Goal: Transaction & Acquisition: Download file/media

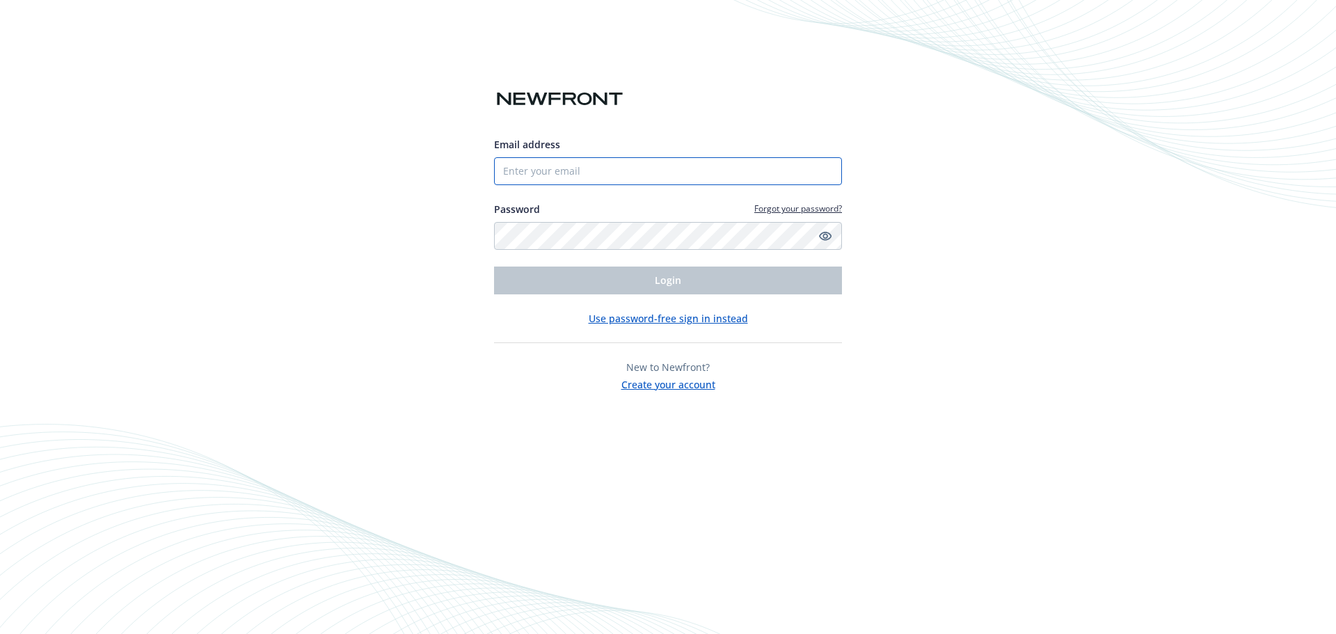
click at [646, 177] on input "Email address" at bounding box center [668, 171] width 348 height 28
type input "alex.johnson@sayweee.com"
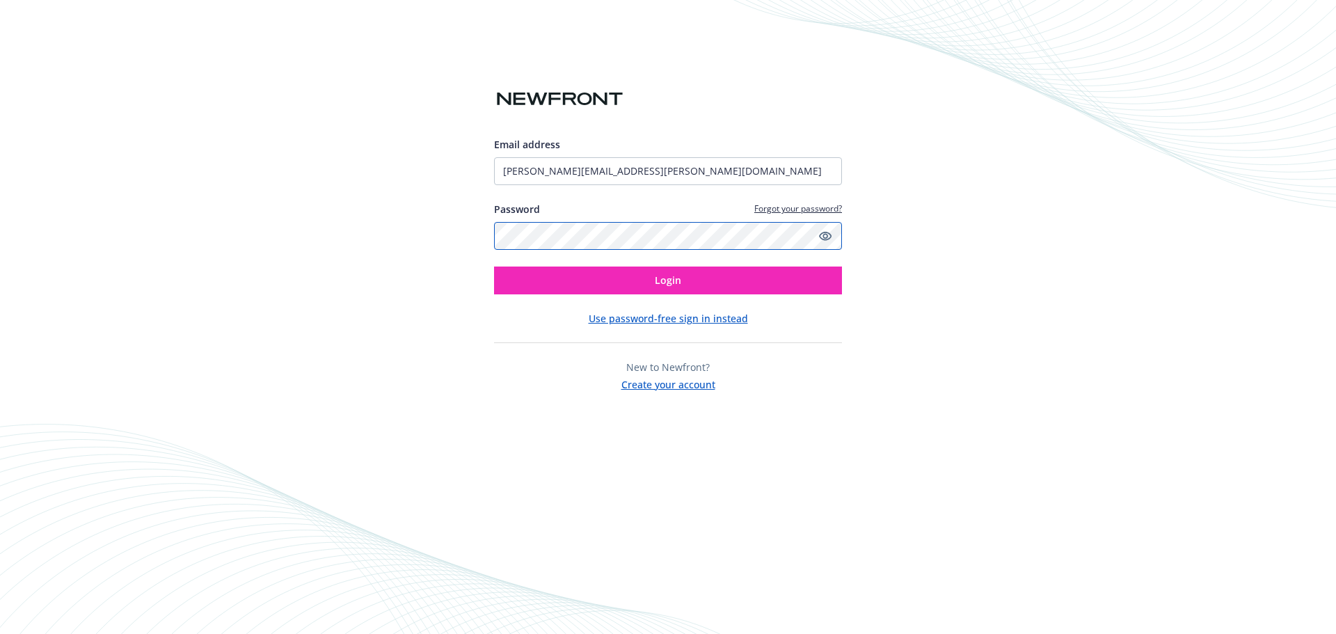
click at [494, 266] on button "Login" at bounding box center [668, 280] width 348 height 28
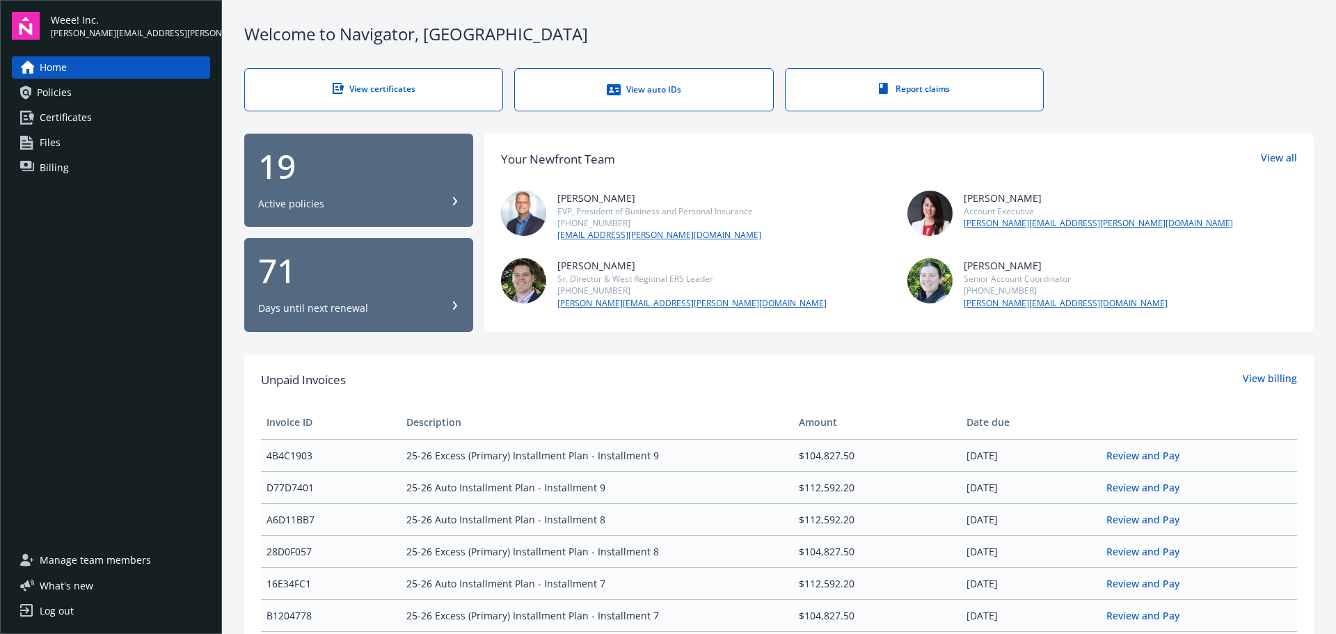
click at [164, 98] on link "Policies" at bounding box center [111, 92] width 198 height 22
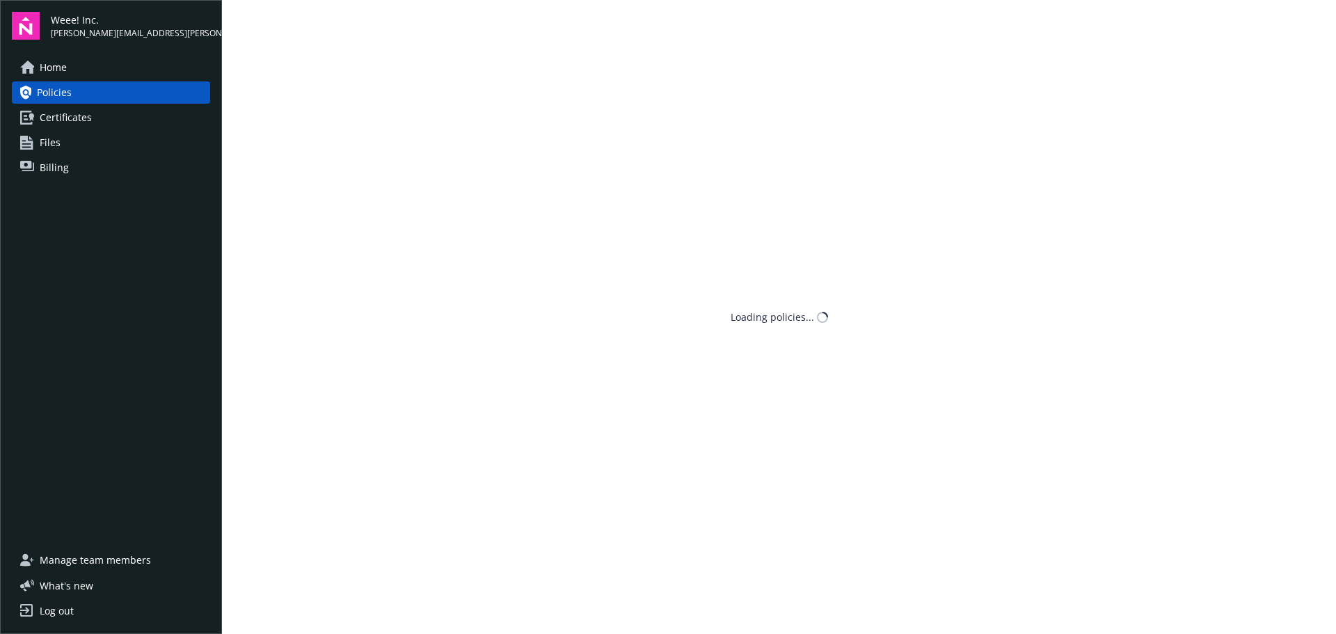
click at [115, 157] on link "Billing" at bounding box center [111, 168] width 198 height 22
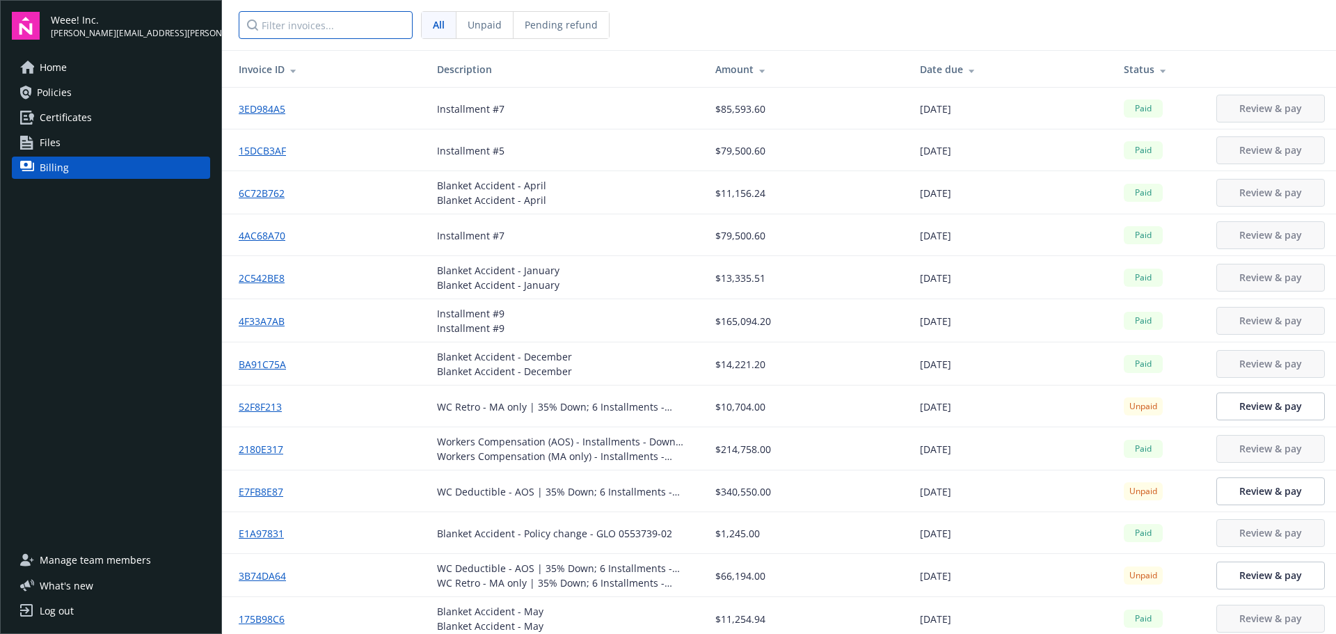
click at [331, 15] on input "Filter invoices..." at bounding box center [326, 25] width 174 height 28
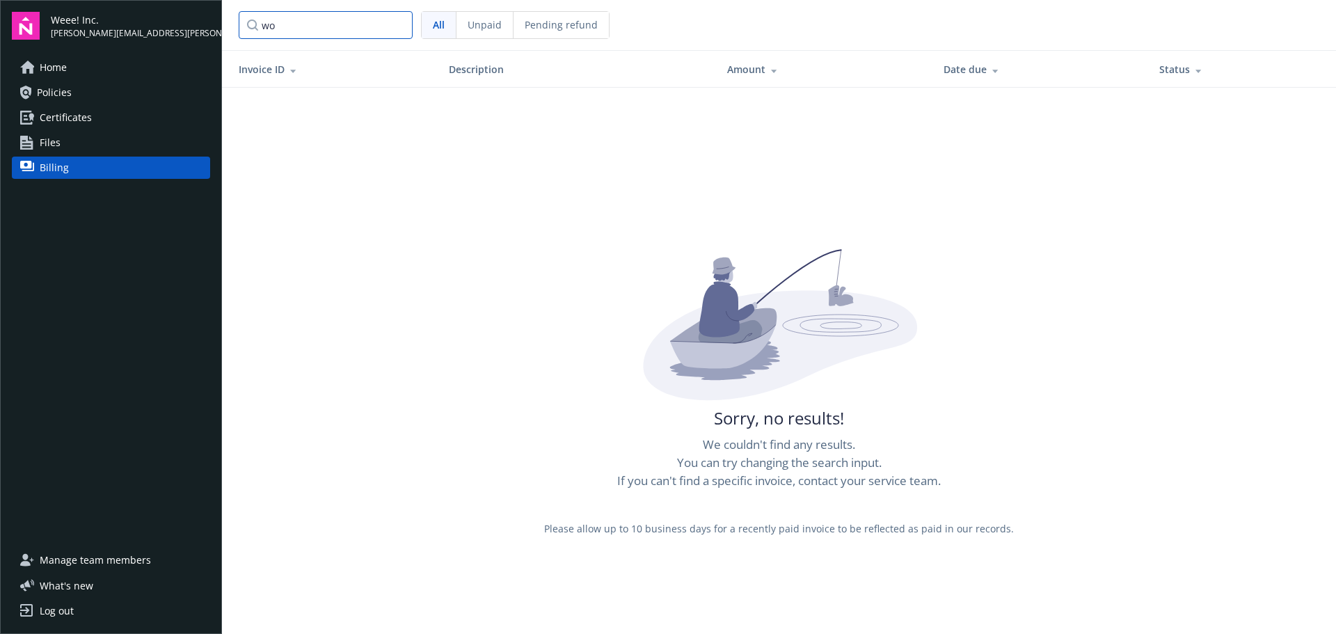
type input "w"
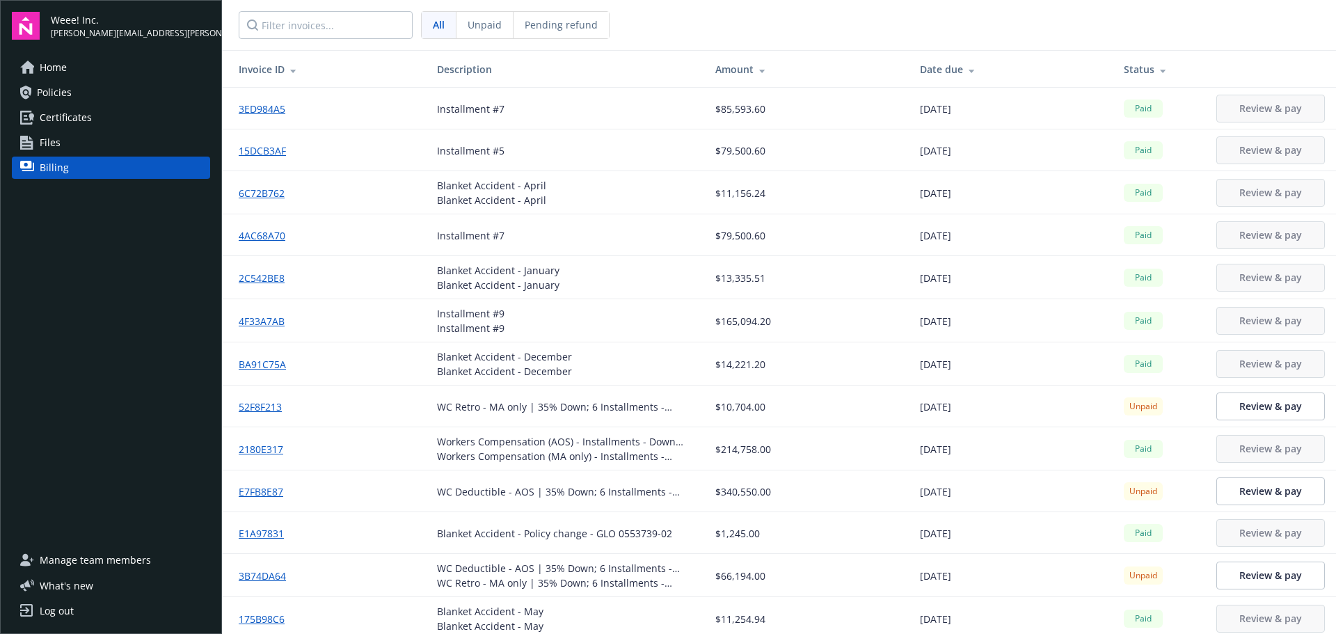
click at [963, 66] on div at bounding box center [969, 69] width 13 height 10
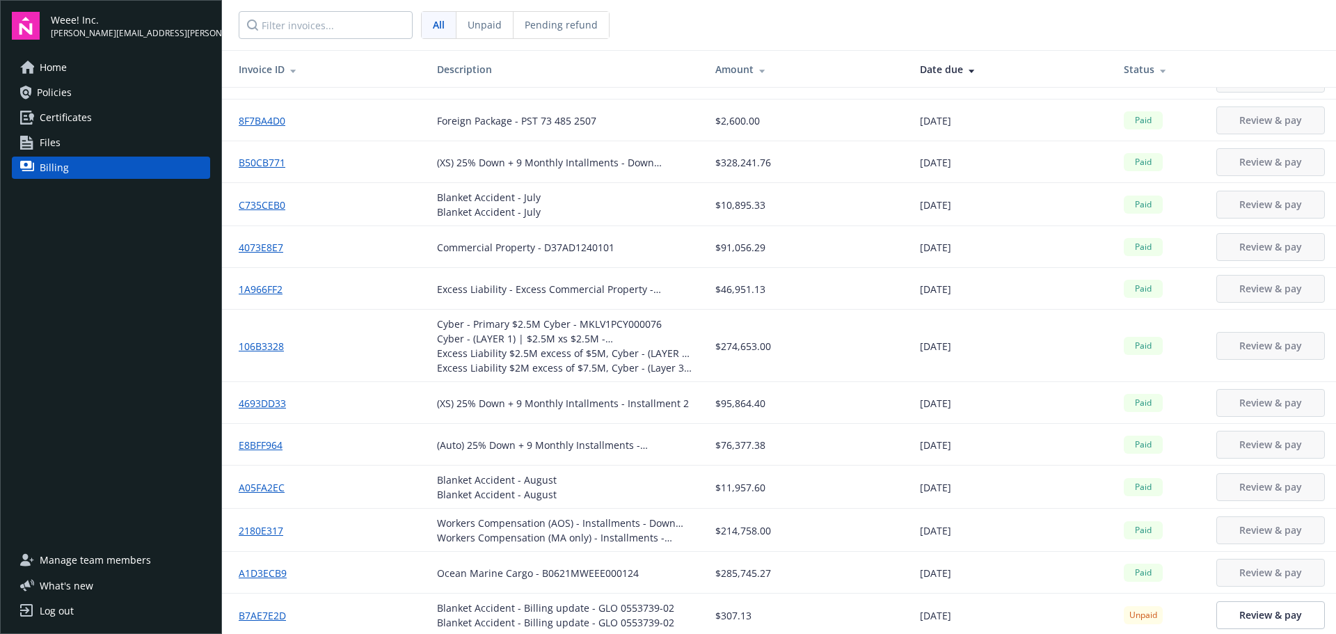
scroll to position [1252, 0]
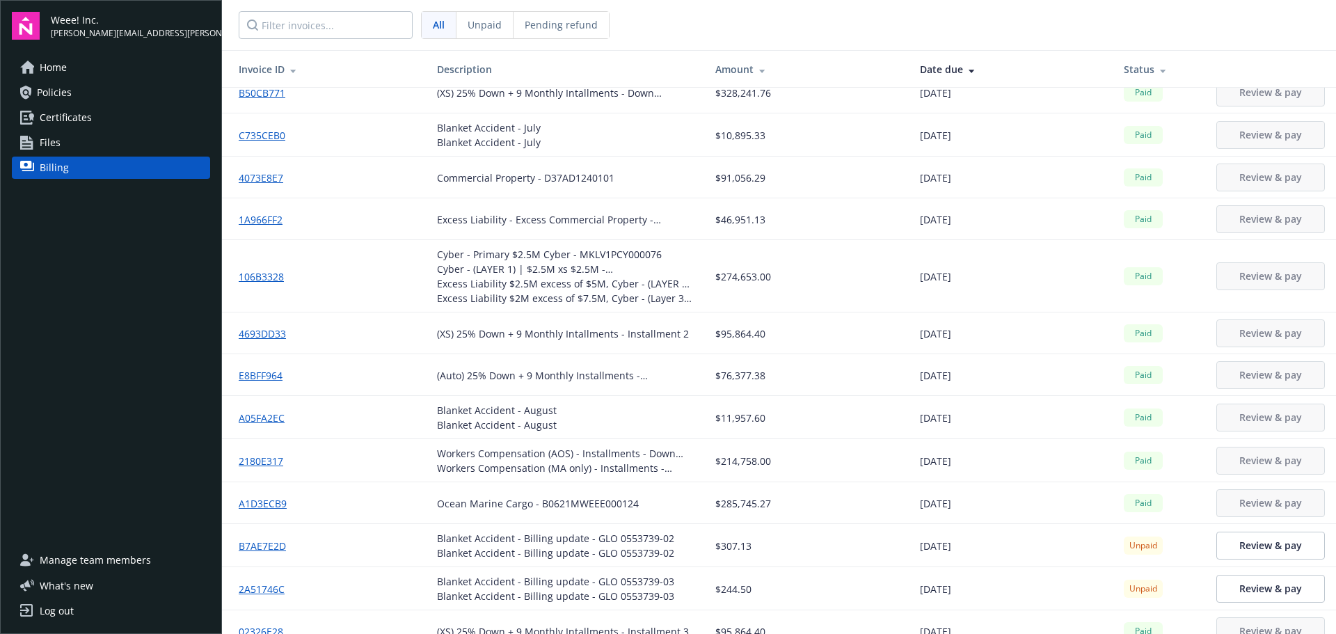
click at [270, 454] on link "2180E317" at bounding box center [267, 461] width 56 height 15
click at [266, 271] on link "106B3328" at bounding box center [267, 276] width 56 height 15
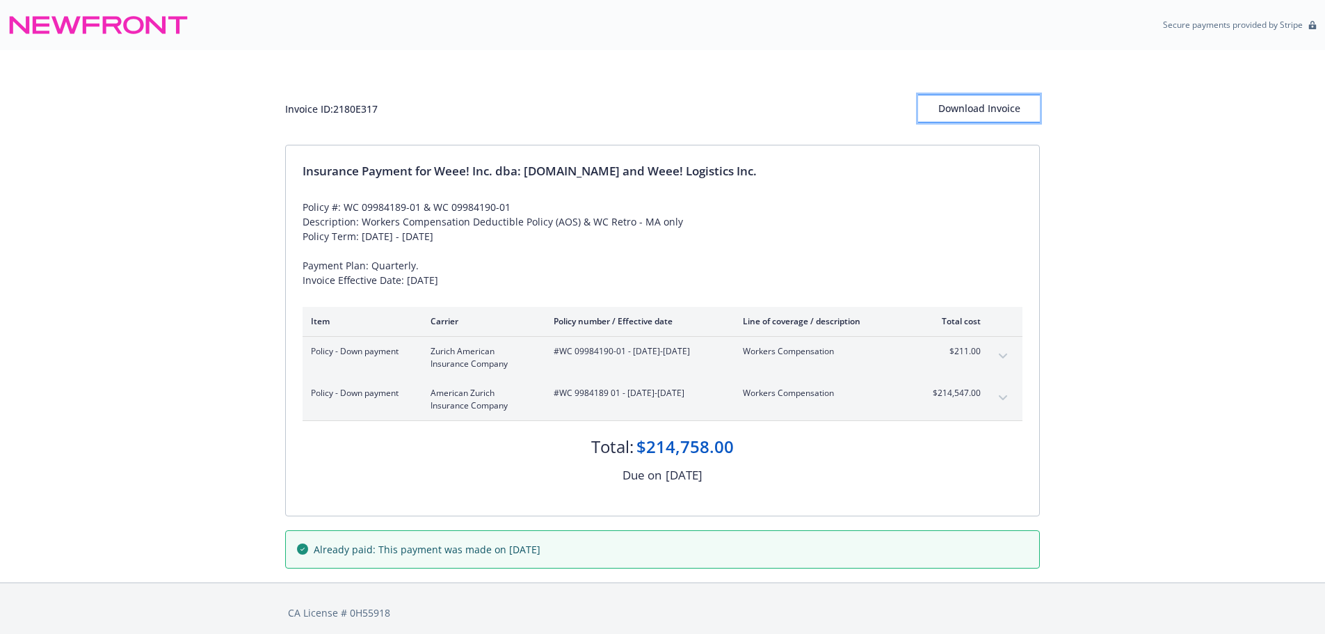
click at [996, 112] on div "Download Invoice" at bounding box center [979, 108] width 122 height 26
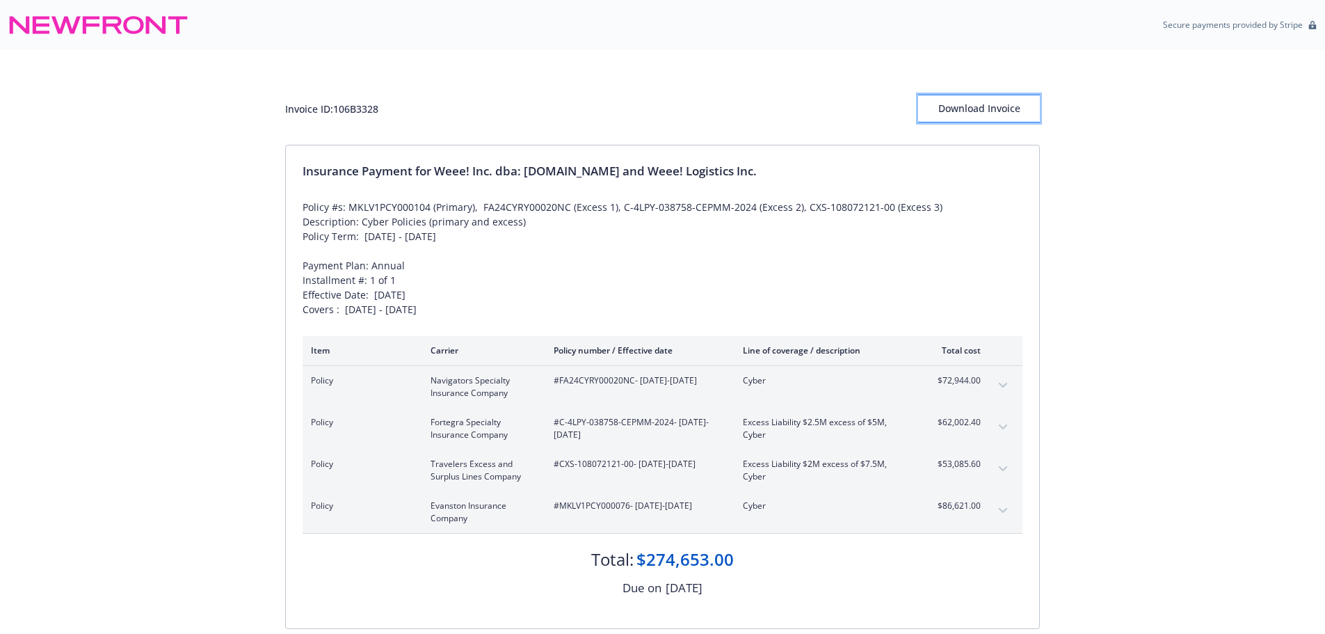
click at [968, 115] on div "Download Invoice" at bounding box center [979, 108] width 122 height 26
